Goal: Information Seeking & Learning: Learn about a topic

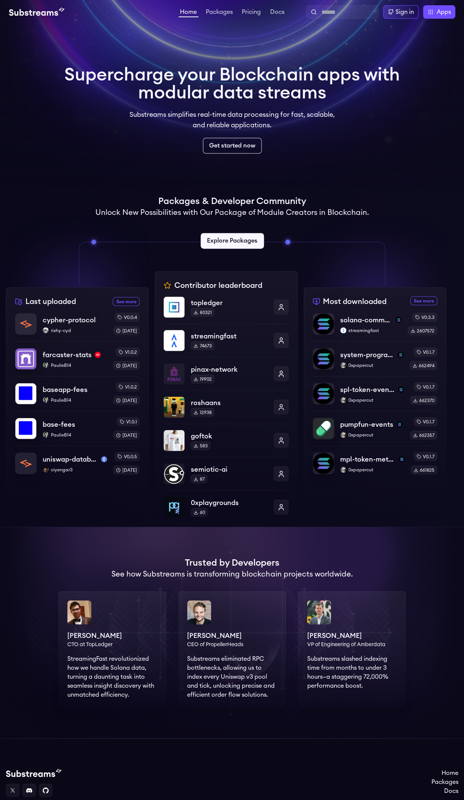
click at [317, 15] on div at bounding box center [342, 11] width 73 height 13
click at [326, 12] on input "text" at bounding box center [348, 12] width 54 height 9
type input "*******"
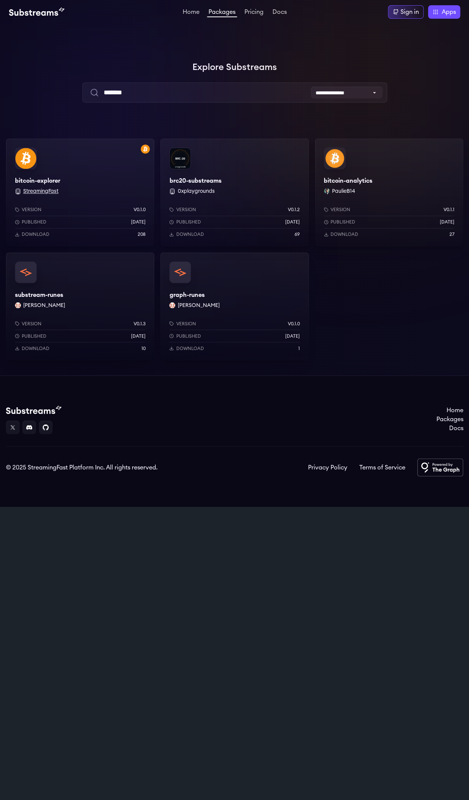
click at [45, 192] on button "StreamingFast" at bounding box center [40, 190] width 35 height 7
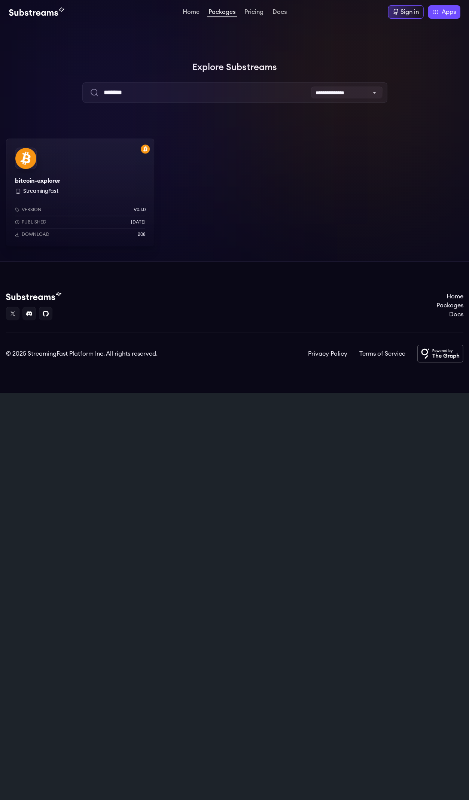
click at [133, 208] on p "v0.1.0" at bounding box center [139, 210] width 12 height 6
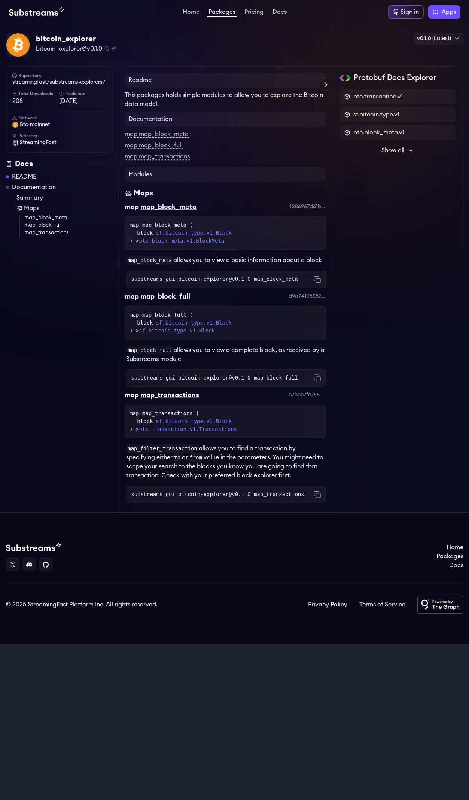
click at [396, 150] on span "Show all" at bounding box center [392, 150] width 23 height 9
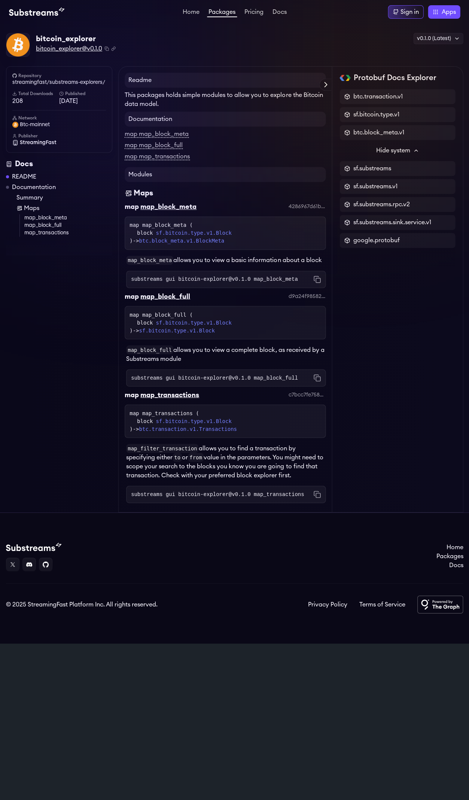
click at [77, 50] on span "bitcoin_explorer@v0.1.0" at bounding box center [69, 48] width 66 height 9
click at [446, 39] on div "v0.1.0 (Latest)" at bounding box center [438, 38] width 50 height 11
click at [411, 54] on link "v0.1.0 (Latest)" at bounding box center [423, 54] width 77 height 13
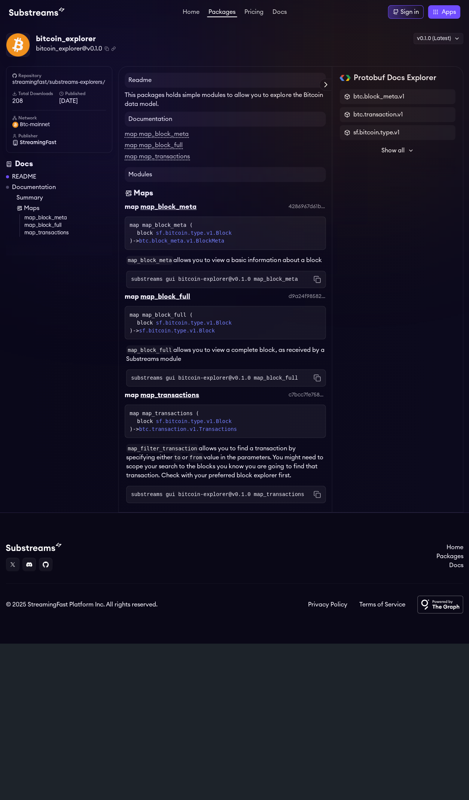
click at [401, 201] on div "Protobuf Docs Explorer btc.block_meta.v1 btc.transaction.v1 sf.bitcoin.type.v1 …" at bounding box center [397, 289] width 131 height 446
click at [77, 60] on div "bitcoin_explorer bitcoin_explorer@v0.1.0 Copied! Copied! v0.1.0 (Latest) v0.1.0…" at bounding box center [234, 272] width 457 height 479
click at [67, 49] on span "bitcoin_explorer@v0.1.0" at bounding box center [69, 48] width 66 height 9
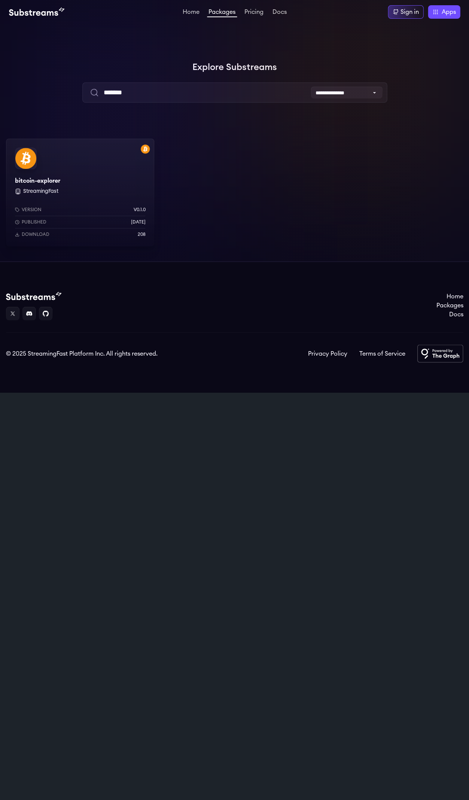
click at [118, 177] on div "bitcoin-explorer StreamingFast Version v0.1.0 Published [DATE] Download 208" at bounding box center [80, 192] width 148 height 108
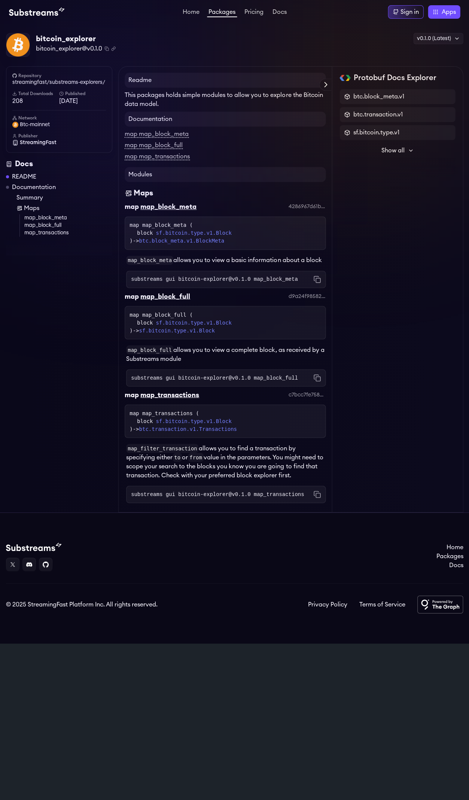
click at [404, 153] on span "Show all" at bounding box center [392, 150] width 23 height 9
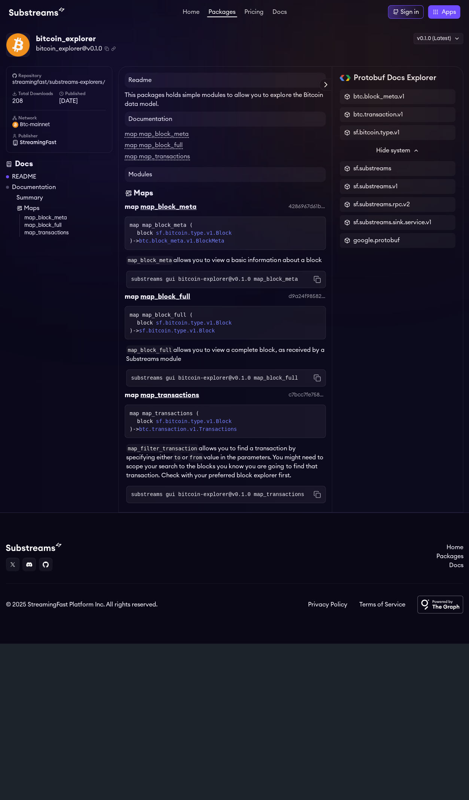
click at [386, 396] on div "Protobuf Docs Explorer btc.block_meta.v1 btc.transaction.v1 sf.bitcoin.type.v1 …" at bounding box center [397, 289] width 131 height 446
click at [80, 68] on div "Repository streamingfast/substreams-explorers/ Total Downloads 208 Published 1 …" at bounding box center [59, 109] width 106 height 86
click at [74, 83] on link "streamingfast/substreams-explorers/" at bounding box center [59, 82] width 94 height 7
click at [393, 129] on span "sf.bitcoin.type.v1" at bounding box center [376, 132] width 46 height 9
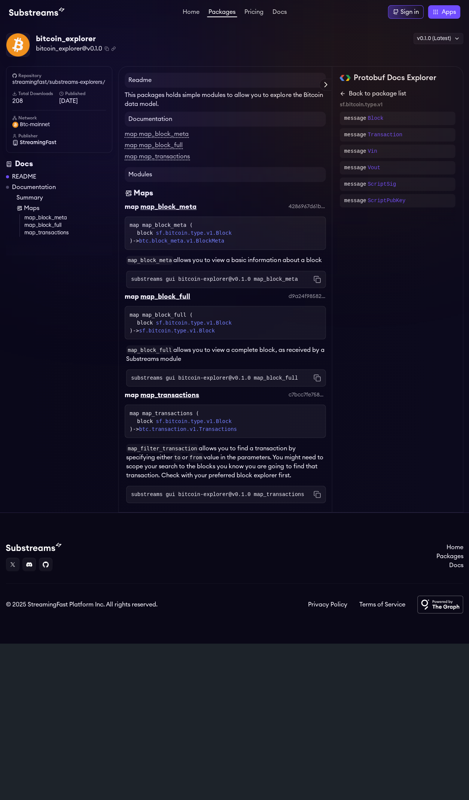
click at [356, 95] on link "Back to package list" at bounding box center [397, 93] width 116 height 9
